Goal: Check status: Check status

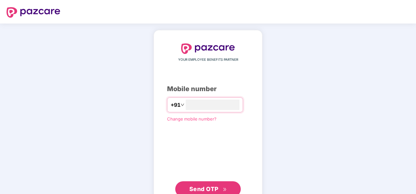
type input "**********"
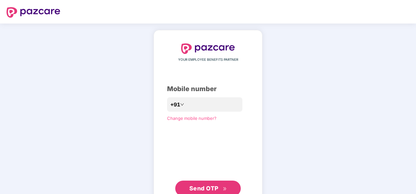
click at [228, 185] on button "Send OTP" at bounding box center [207, 189] width 65 height 16
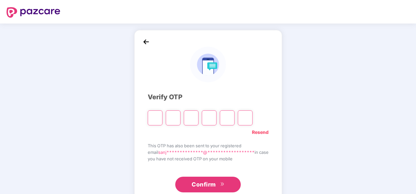
type input "*"
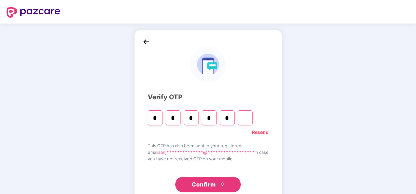
type input "*"
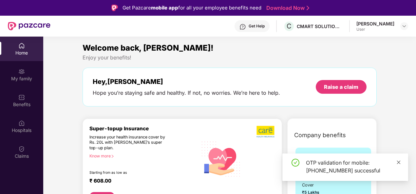
click at [398, 164] on icon "close" at bounding box center [398, 162] width 5 height 5
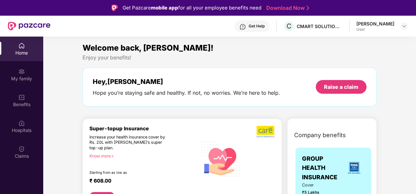
click at [19, 114] on div "Home My family Benefits Hospitals Claims" at bounding box center [21, 101] width 43 height 129
click at [19, 128] on div "Hospitals" at bounding box center [21, 130] width 43 height 7
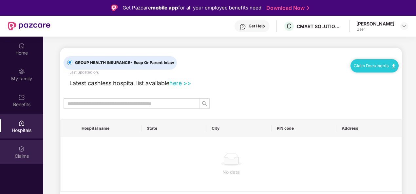
click at [27, 154] on div "Claims" at bounding box center [21, 156] width 43 height 7
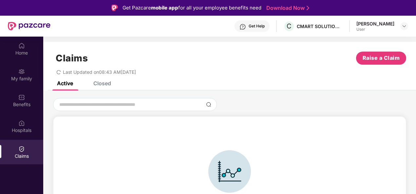
click at [106, 87] on div "Closed" at bounding box center [96, 83] width 27 height 14
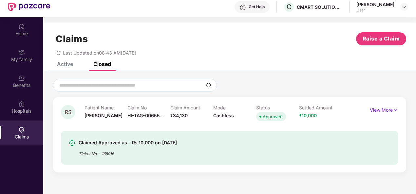
scroll to position [37, 0]
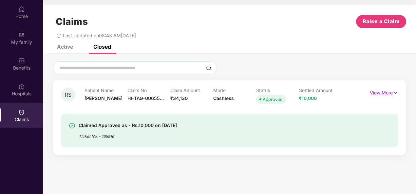
click at [391, 94] on p "View More" at bounding box center [383, 92] width 28 height 9
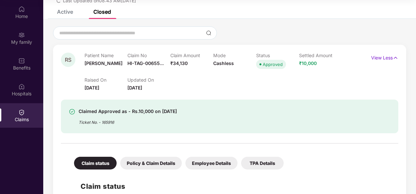
scroll to position [33, 0]
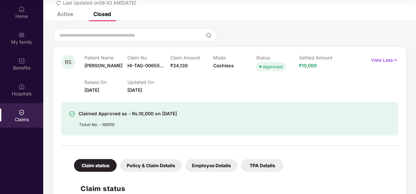
click at [147, 163] on div "Policy & Claim Details" at bounding box center [151, 165] width 62 height 13
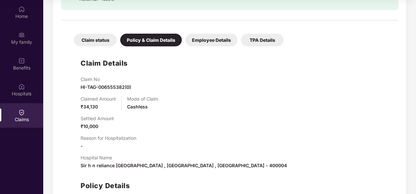
scroll to position [196, 0]
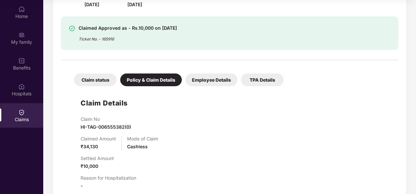
click at [213, 81] on div "Employee Details" at bounding box center [211, 80] width 52 height 13
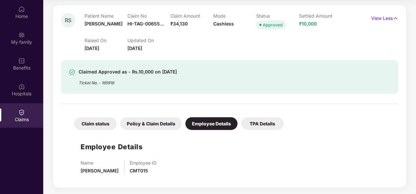
click at [258, 119] on div "TPA Details" at bounding box center [262, 123] width 43 height 13
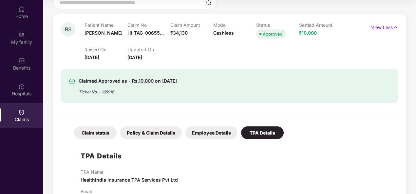
scroll to position [89, 0]
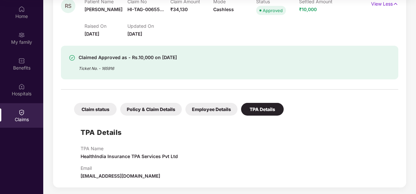
click at [154, 109] on div "Policy & Claim Details" at bounding box center [151, 109] width 62 height 13
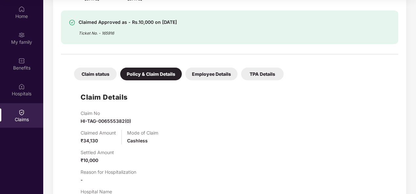
scroll to position [122, 0]
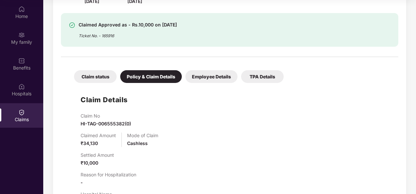
click at [91, 79] on div "Claim status" at bounding box center [95, 76] width 43 height 13
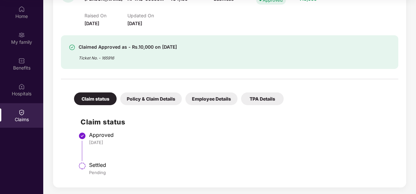
click at [161, 97] on div "Policy & Claim Details" at bounding box center [151, 99] width 62 height 13
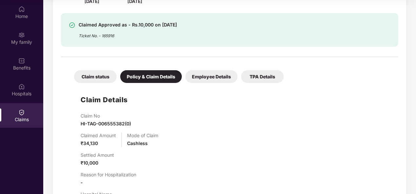
click at [213, 81] on div "Employee Details" at bounding box center [211, 76] width 52 height 13
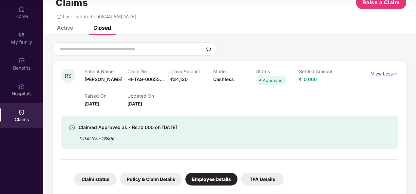
scroll to position [9, 0]
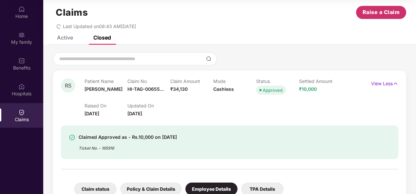
click at [385, 14] on span "Raise a Claim" at bounding box center [380, 12] width 37 height 8
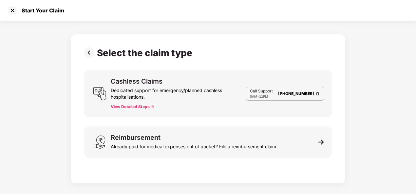
scroll to position [0, 0]
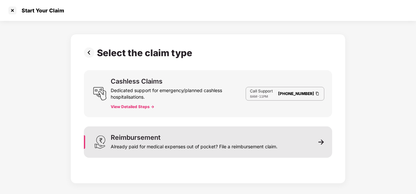
click at [151, 141] on div "Already paid for medical expenses out of pocket? File a reimbursement claim." at bounding box center [194, 145] width 167 height 9
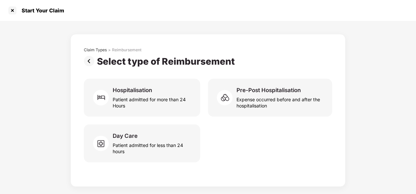
click at [89, 63] on img at bounding box center [90, 61] width 13 height 10
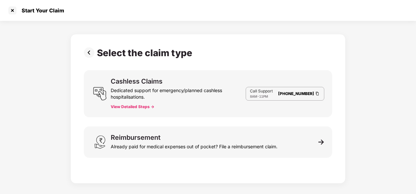
click at [317, 93] on img at bounding box center [316, 94] width 5 height 6
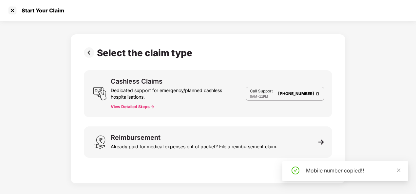
click at [139, 108] on button "View Detailed Steps ->" at bounding box center [133, 106] width 44 height 5
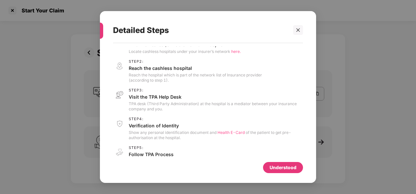
scroll to position [27, 0]
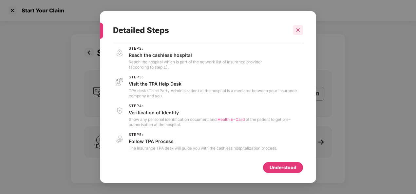
click at [297, 27] on div at bounding box center [298, 30] width 10 height 10
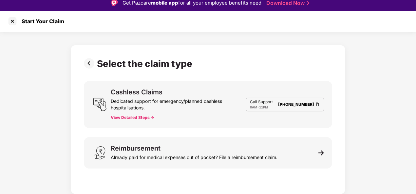
scroll to position [0, 0]
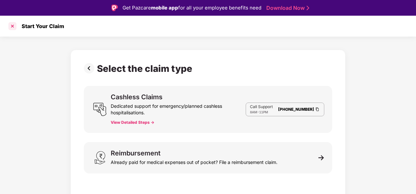
click at [9, 26] on div at bounding box center [12, 26] width 10 height 10
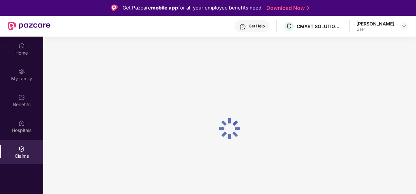
scroll to position [37, 0]
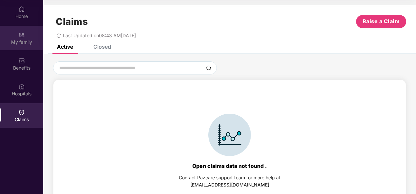
click at [24, 30] on div "My family" at bounding box center [21, 38] width 43 height 25
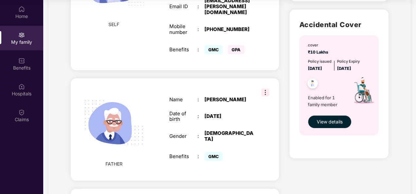
scroll to position [196, 0]
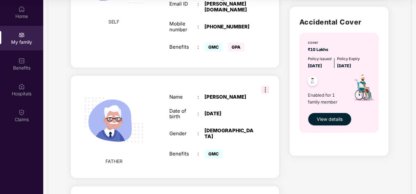
click at [320, 122] on span "View details" at bounding box center [329, 119] width 26 height 7
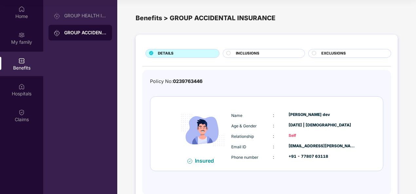
scroll to position [17, 0]
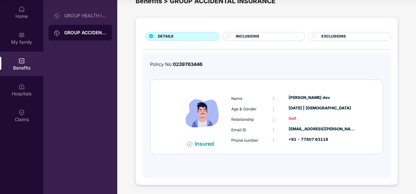
click at [268, 38] on div "INCLUSIONS" at bounding box center [266, 37] width 68 height 7
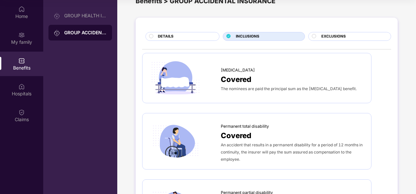
click at [328, 38] on span "EXCLUSIONS" at bounding box center [333, 37] width 25 height 6
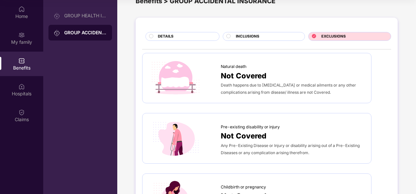
scroll to position [0, 0]
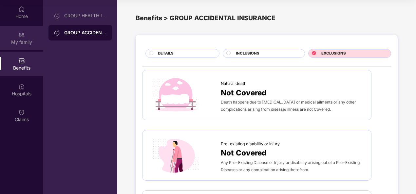
click at [40, 37] on div "My family" at bounding box center [21, 38] width 43 height 25
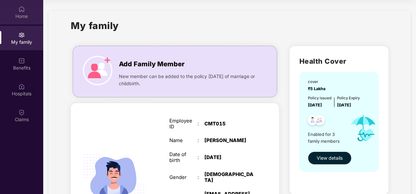
click at [24, 14] on div "Home" at bounding box center [21, 16] width 43 height 7
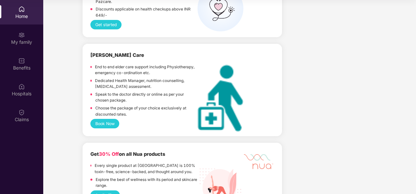
scroll to position [1538, 0]
